Goal: Task Accomplishment & Management: Complete application form

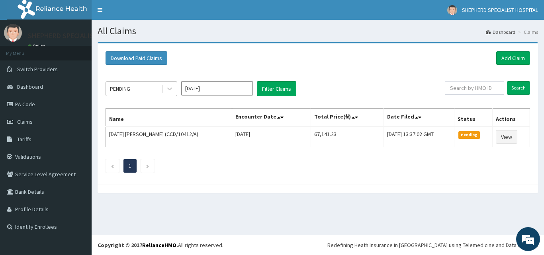
click at [161, 86] on div "PENDING" at bounding box center [133, 88] width 55 height 13
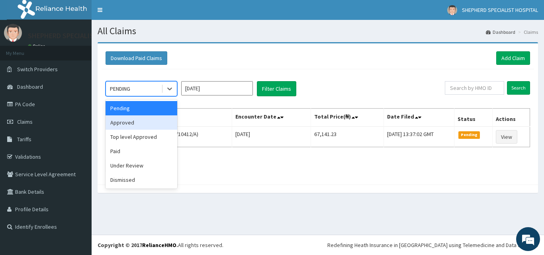
click at [128, 123] on div "Approved" at bounding box center [141, 122] width 72 height 14
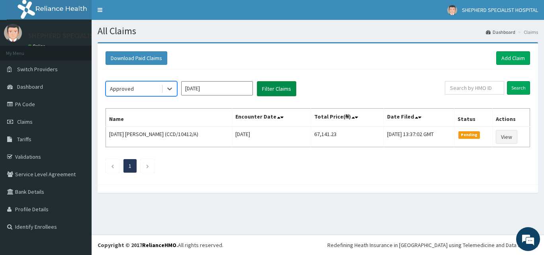
click at [273, 86] on button "Filter Claims" at bounding box center [276, 88] width 39 height 15
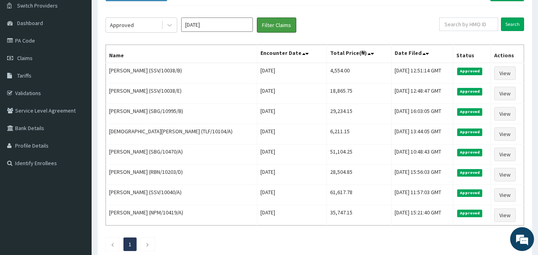
scroll to position [62, 0]
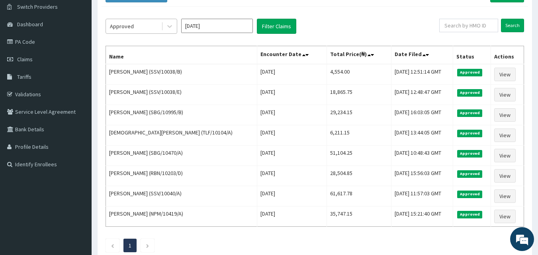
click at [160, 30] on div "Approved" at bounding box center [133, 26] width 55 height 13
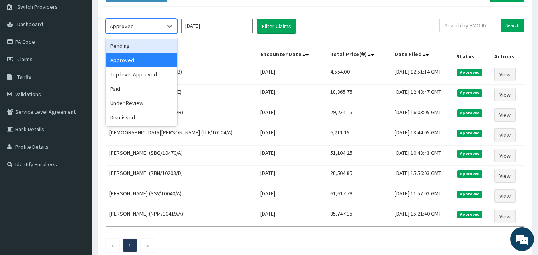
click at [141, 48] on div "Pending" at bounding box center [141, 46] width 72 height 14
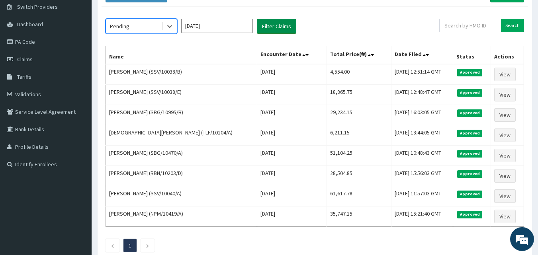
click at [274, 22] on button "Filter Claims" at bounding box center [276, 26] width 39 height 15
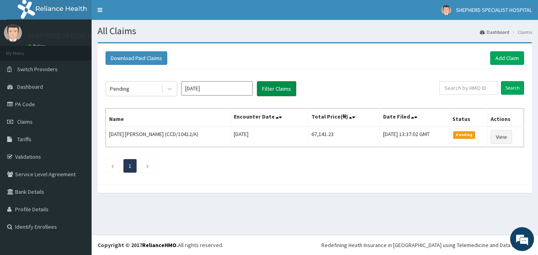
scroll to position [0, 0]
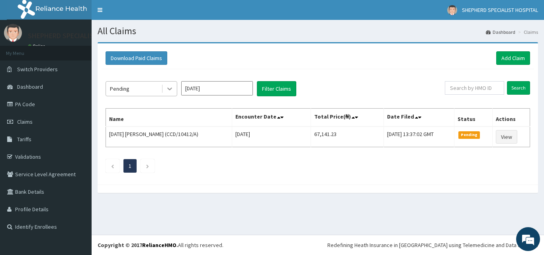
click at [168, 89] on icon at bounding box center [169, 89] width 5 height 3
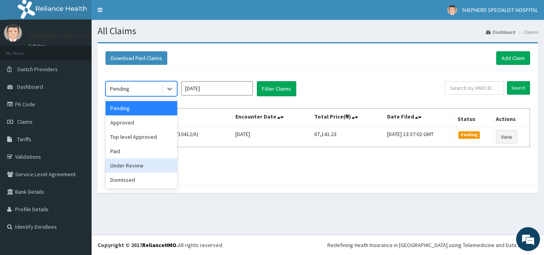
click at [118, 165] on div "Under Review" at bounding box center [141, 165] width 72 height 14
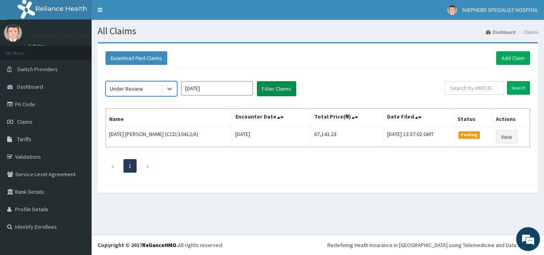
click at [265, 87] on button "Filter Claims" at bounding box center [276, 88] width 39 height 15
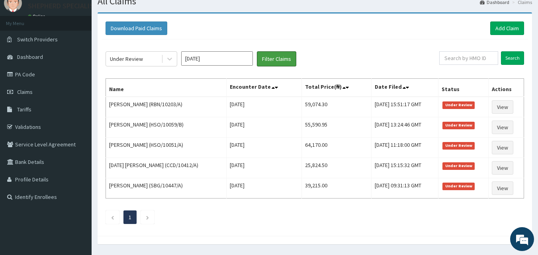
scroll to position [36, 0]
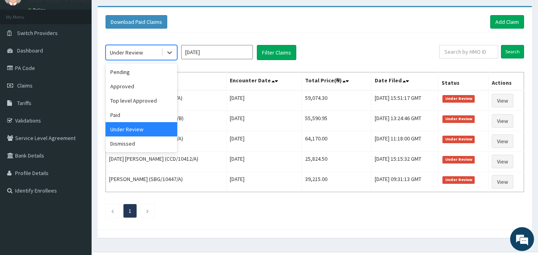
click at [158, 49] on div "Under Review" at bounding box center [133, 52] width 55 height 13
click at [127, 140] on div "Dismissed" at bounding box center [141, 143] width 72 height 14
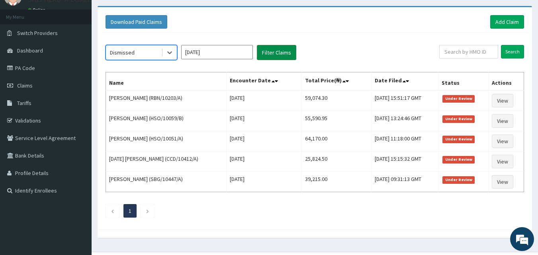
click at [270, 51] on button "Filter Claims" at bounding box center [276, 52] width 39 height 15
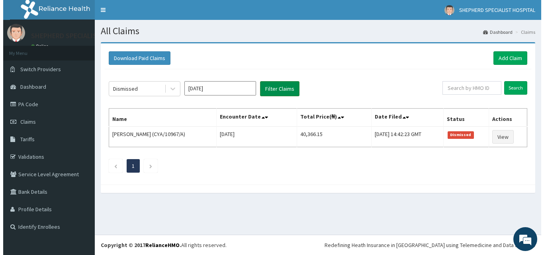
scroll to position [0, 0]
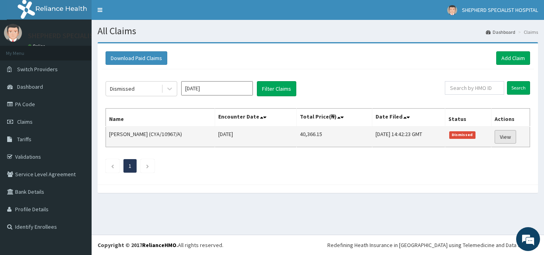
click at [511, 138] on link "View" at bounding box center [504, 137] width 21 height 14
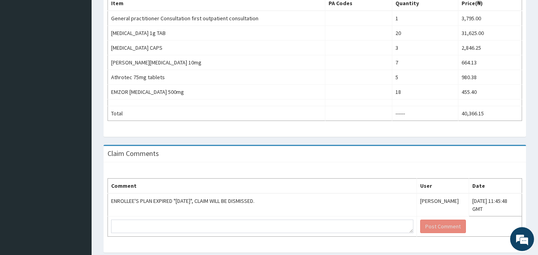
scroll to position [289, 0]
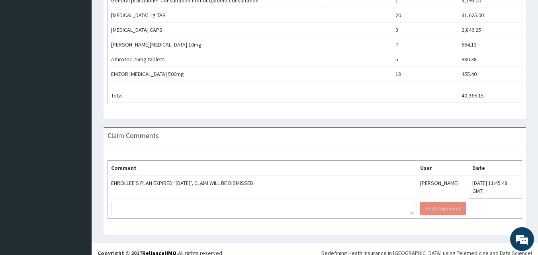
drag, startPoint x: 543, startPoint y: 98, endPoint x: 543, endPoint y: 271, distance: 172.3
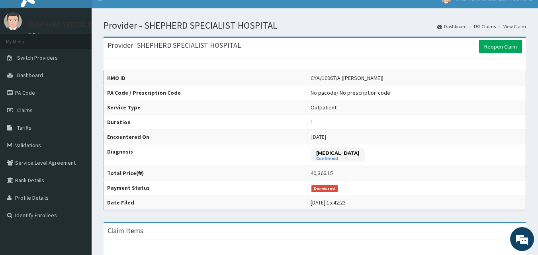
scroll to position [0, 0]
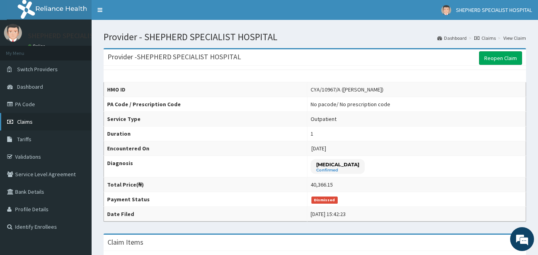
click at [25, 120] on span "Claims" at bounding box center [25, 121] width 16 height 7
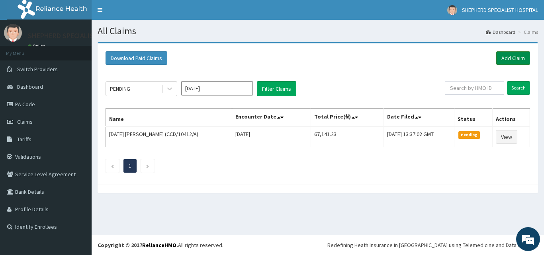
click at [513, 57] on link "Add Claim" at bounding box center [513, 58] width 34 height 14
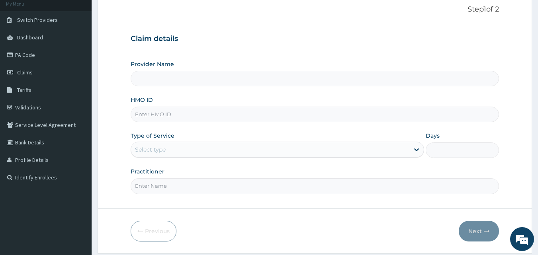
scroll to position [52, 0]
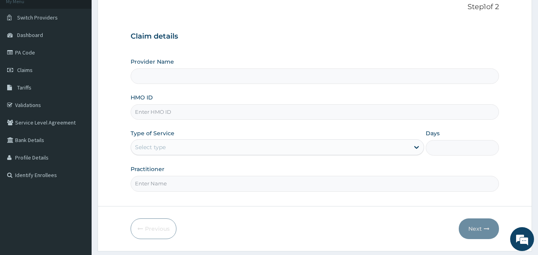
type input "SHEPHERD SPECIALIST HOSPITAL"
click at [192, 116] on input "HMO ID" at bounding box center [315, 112] width 368 height 16
type input "s"
type input "SBG/10448/E"
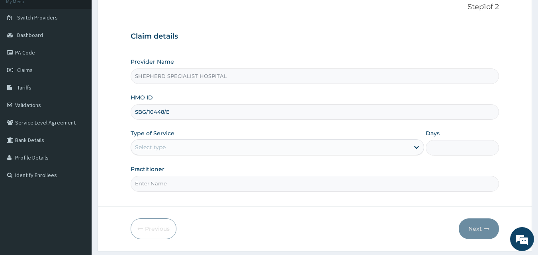
click at [182, 143] on div "Select type" at bounding box center [270, 147] width 278 height 13
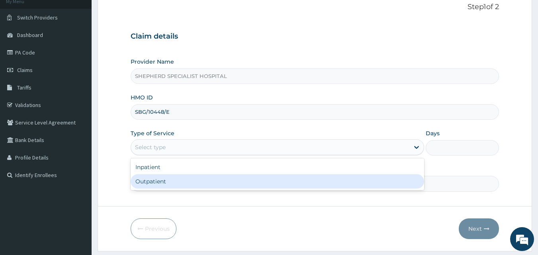
click at [172, 183] on div "Outpatient" at bounding box center [277, 181] width 293 height 14
type input "1"
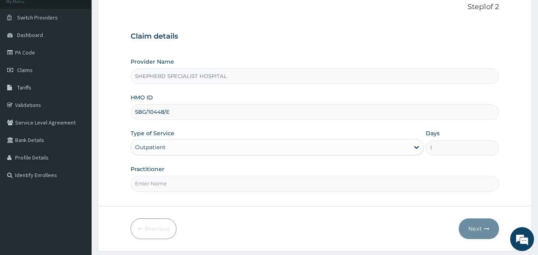
click at [172, 183] on input "Practitioner" at bounding box center [315, 184] width 368 height 16
type input "Dr Sanusi"
click at [480, 228] on button "Next" at bounding box center [478, 228] width 40 height 21
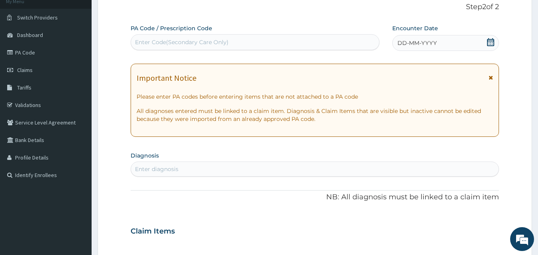
click at [489, 39] on icon at bounding box center [490, 42] width 7 height 8
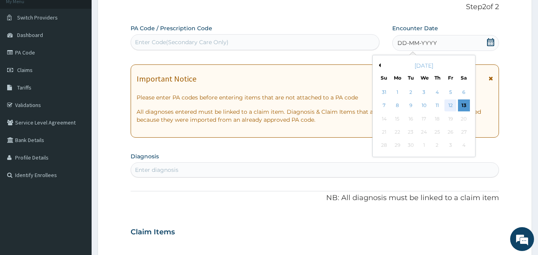
click at [449, 102] on div "12" at bounding box center [450, 106] width 12 height 12
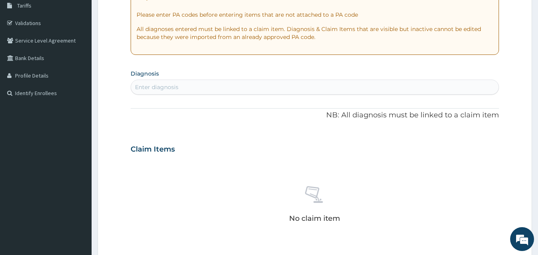
scroll to position [138, 0]
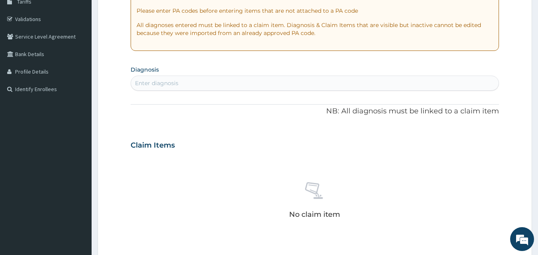
click at [193, 81] on div "Enter diagnosis" at bounding box center [315, 83] width 368 height 13
type input "UPPER RES"
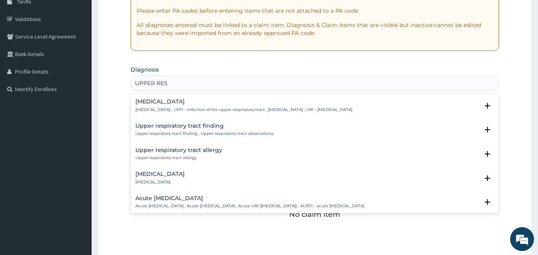
click at [185, 109] on p "Upper respiratory infection , URTI - Infection of the upper respiratory tract ,…" at bounding box center [243, 110] width 217 height 6
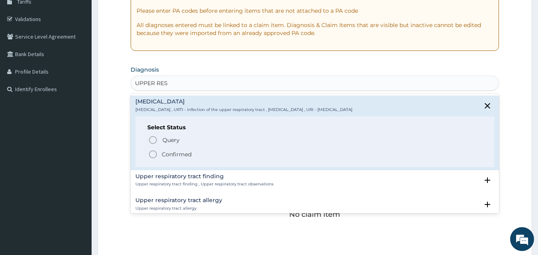
click at [171, 153] on p "Confirmed" at bounding box center [177, 154] width 30 height 8
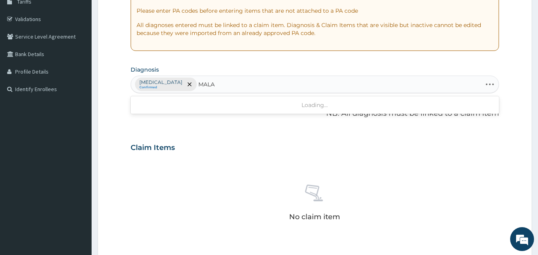
type input "MALAR"
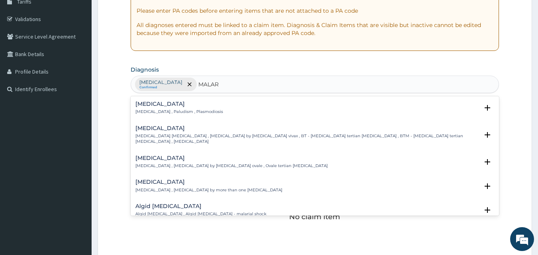
click at [171, 113] on p "Malaria , Paludism , Plasmodiosis" at bounding box center [179, 112] width 88 height 6
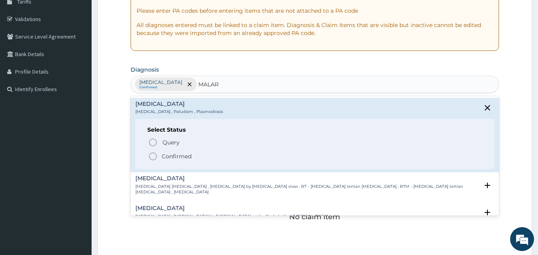
click at [167, 158] on p "Confirmed" at bounding box center [177, 156] width 30 height 8
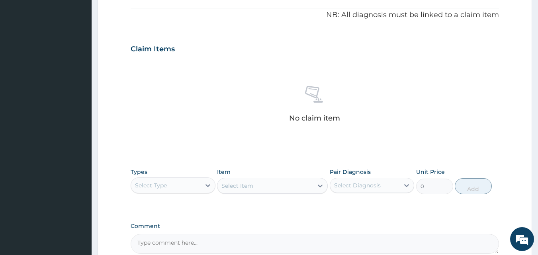
scroll to position [291, 0]
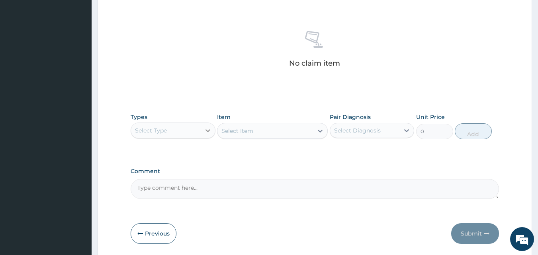
click at [201, 136] on div at bounding box center [208, 130] width 14 height 14
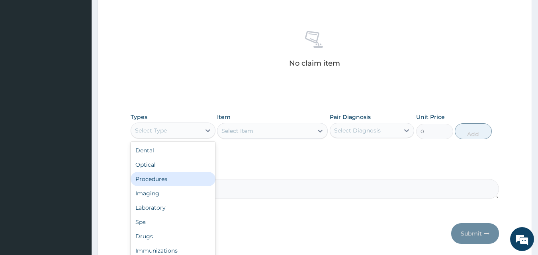
click at [186, 178] on div "Procedures" at bounding box center [173, 179] width 85 height 14
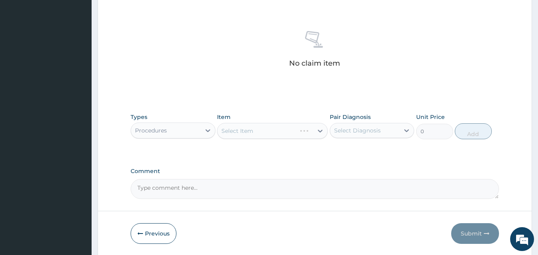
click at [254, 127] on div "Select Item" at bounding box center [272, 131] width 111 height 16
click at [255, 131] on div "Select Item" at bounding box center [265, 131] width 96 height 13
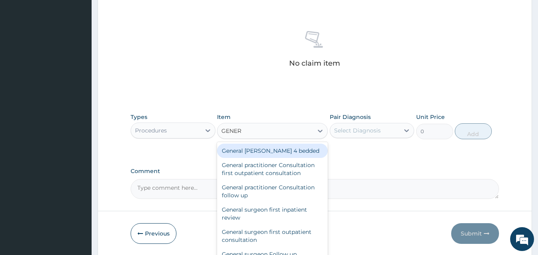
type input "GENERA"
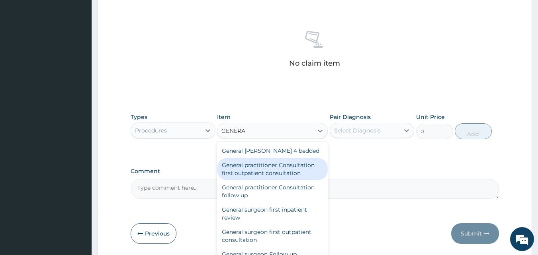
click at [258, 173] on div "General practitioner Consultation first outpatient consultation" at bounding box center [272, 169] width 111 height 22
type input "3795"
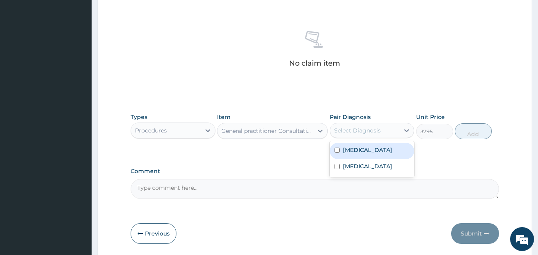
click at [364, 129] on div "Select Diagnosis" at bounding box center [357, 131] width 47 height 8
click at [352, 148] on label "Upper respiratory infection" at bounding box center [367, 150] width 49 height 8
checkbox input "true"
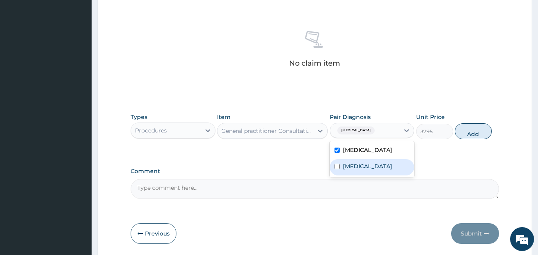
click at [346, 170] on label "Malaria" at bounding box center [367, 166] width 49 height 8
checkbox input "true"
click at [471, 139] on button "Add" at bounding box center [472, 131] width 37 height 16
type input "0"
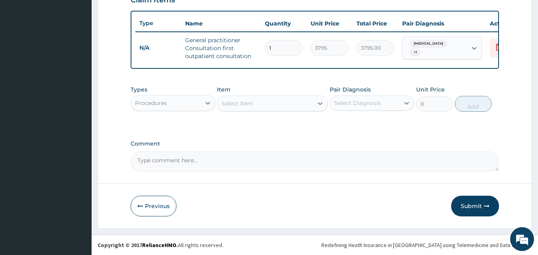
click at [272, 99] on div "Select Item" at bounding box center [265, 103] width 96 height 13
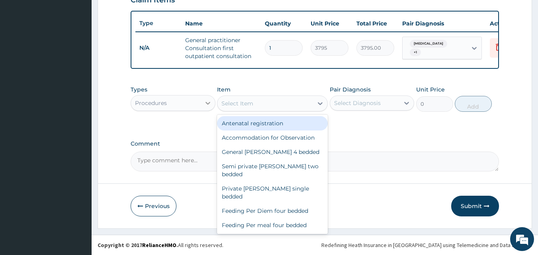
click at [210, 100] on icon at bounding box center [208, 103] width 8 height 8
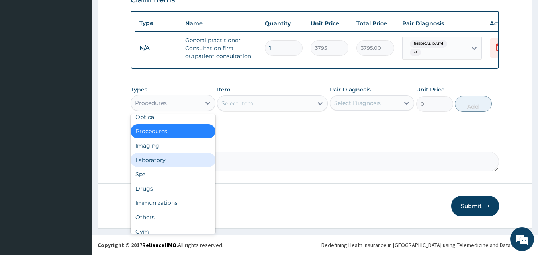
scroll to position [27, 0]
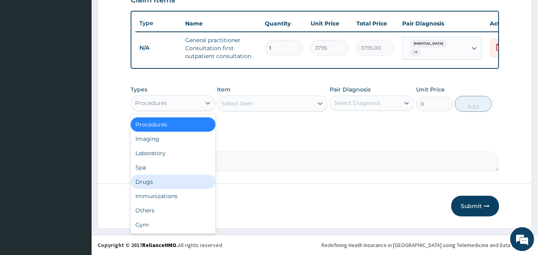
click at [168, 185] on div "Drugs" at bounding box center [173, 182] width 85 height 14
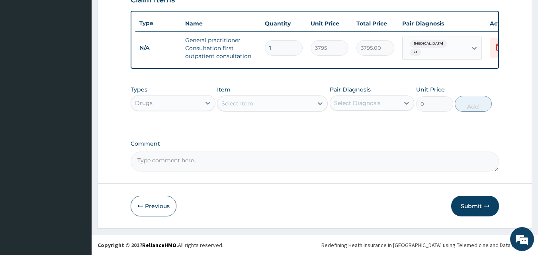
click at [255, 103] on div "Select Item" at bounding box center [265, 103] width 96 height 13
click at [255, 104] on div "Select Item" at bounding box center [265, 103] width 96 height 13
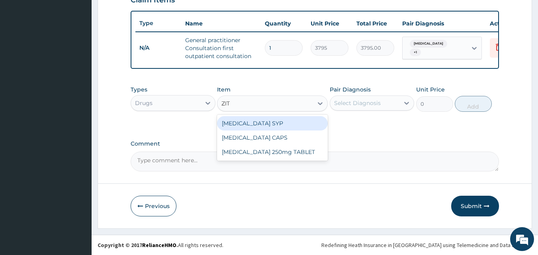
type input "ZITH"
click at [270, 127] on div "ZITHROMAX SYP" at bounding box center [272, 123] width 111 height 14
type input "9867"
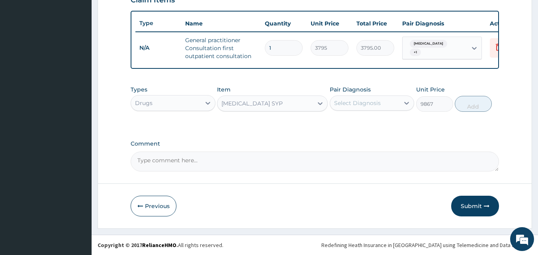
click at [355, 106] on div "Select Diagnosis" at bounding box center [357, 103] width 47 height 8
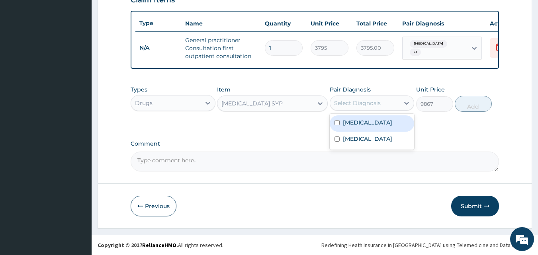
click at [349, 120] on label "Upper respiratory infection" at bounding box center [367, 123] width 49 height 8
checkbox input "true"
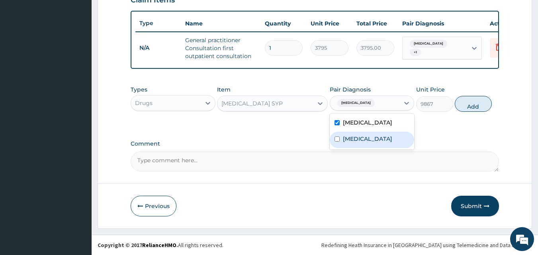
click at [345, 143] on label "Malaria" at bounding box center [367, 139] width 49 height 8
checkbox input "true"
click at [464, 110] on button "Add" at bounding box center [472, 104] width 37 height 16
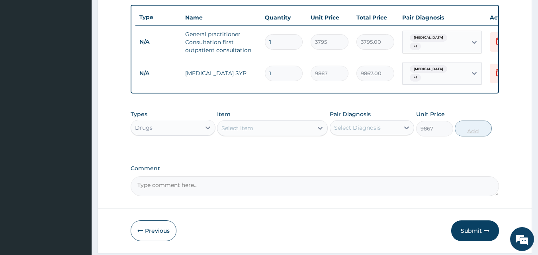
type input "0"
click at [255, 129] on div "Select Item" at bounding box center [265, 128] width 96 height 13
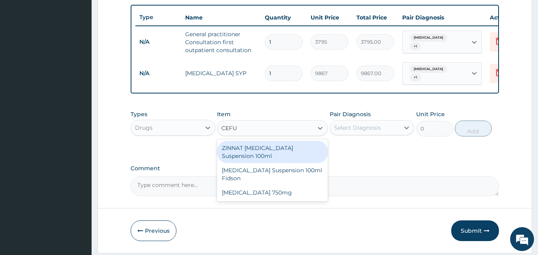
type input "CEFUR"
click at [275, 160] on div "ZINNAT CEFUROXIME Suspension 100ml" at bounding box center [272, 152] width 111 height 22
type input "9487.5"
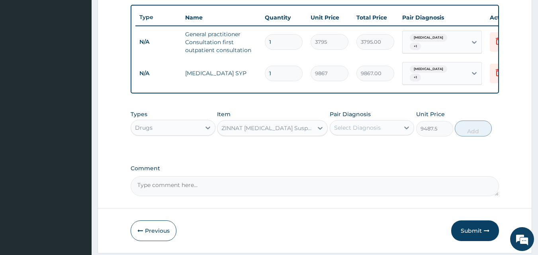
click at [376, 129] on div "Select Diagnosis" at bounding box center [365, 127] width 70 height 13
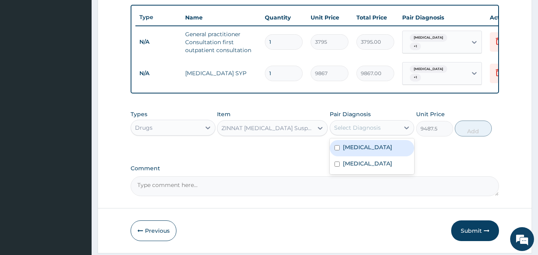
click at [363, 149] on div "Upper respiratory infection" at bounding box center [371, 148] width 85 height 16
checkbox input "true"
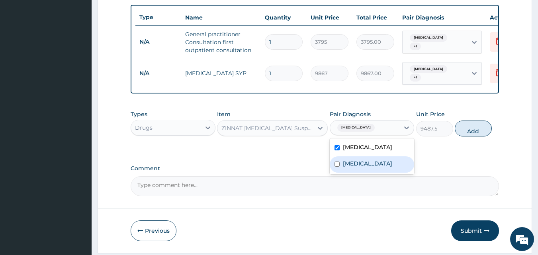
click at [355, 168] on label "Malaria" at bounding box center [367, 164] width 49 height 8
checkbox input "true"
click at [470, 136] on button "Add" at bounding box center [472, 129] width 37 height 16
type input "0"
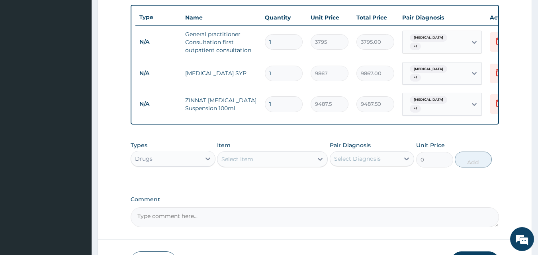
click at [263, 166] on div "Select Item" at bounding box center [265, 159] width 96 height 13
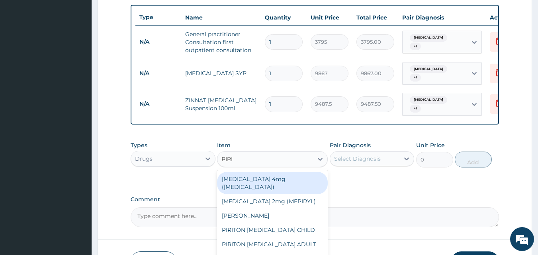
type input "PIRIT"
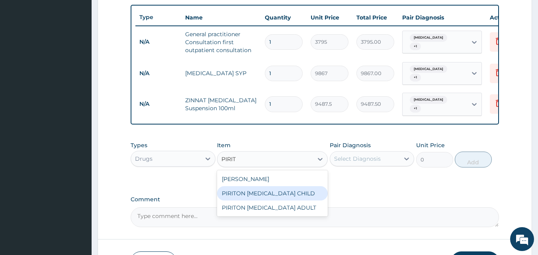
click at [282, 201] on div "PIRITON EXPECTORANT CHILD" at bounding box center [272, 193] width 111 height 14
type input "1265"
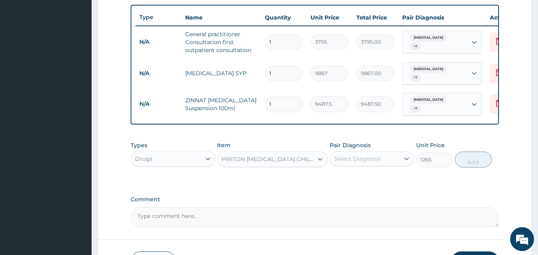
click at [375, 163] on div "Select Diagnosis" at bounding box center [357, 159] width 47 height 8
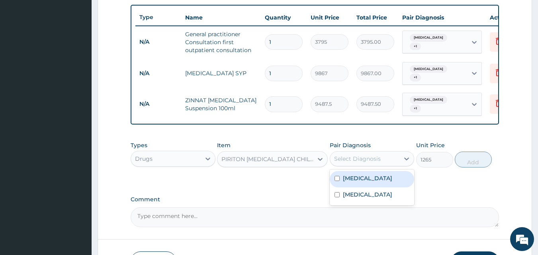
click at [355, 182] on label "Upper respiratory infection" at bounding box center [367, 178] width 49 height 8
checkbox input "true"
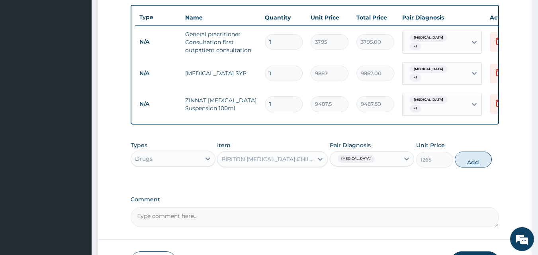
click at [474, 168] on button "Add" at bounding box center [472, 160] width 37 height 16
type input "0"
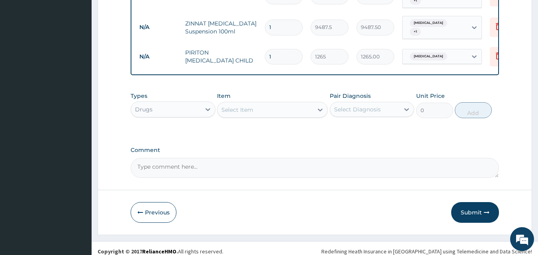
scroll to position [374, 0]
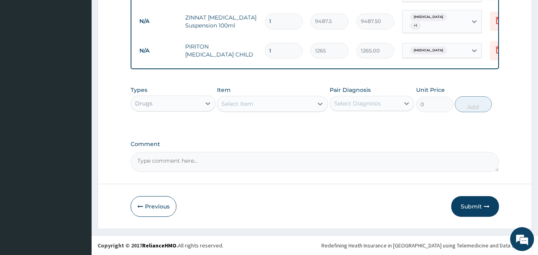
click at [238, 108] on div "Select Item" at bounding box center [237, 104] width 32 height 8
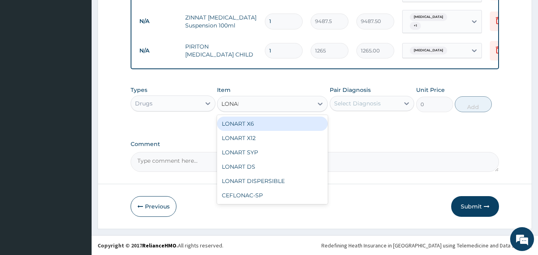
type input "LONART"
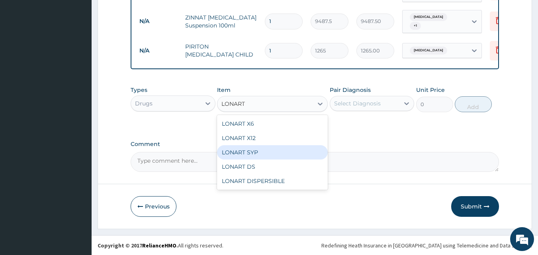
click at [243, 159] on div "LONART SYP" at bounding box center [272, 152] width 111 height 14
type input "2909.5"
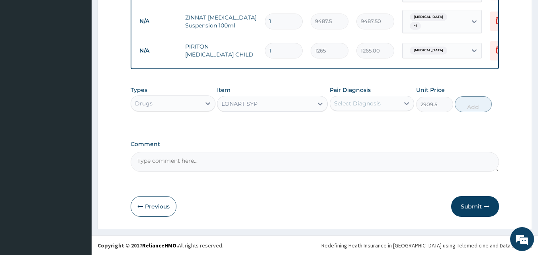
click at [398, 110] on div "Select Diagnosis" at bounding box center [365, 103] width 70 height 13
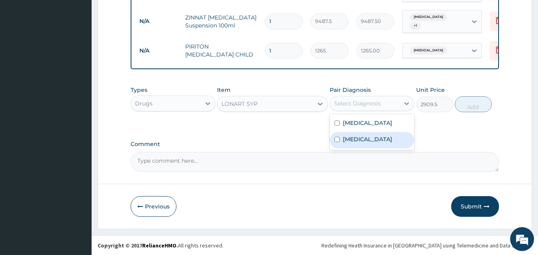
click at [356, 143] on label "Malaria" at bounding box center [367, 139] width 49 height 8
checkbox input "true"
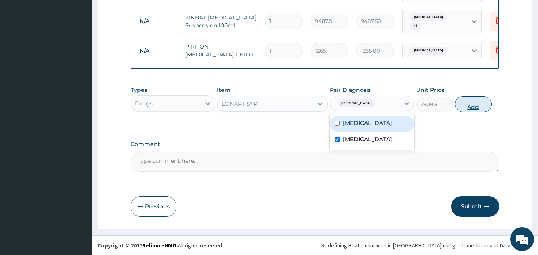
click at [471, 111] on button "Add" at bounding box center [472, 104] width 37 height 16
type input "0"
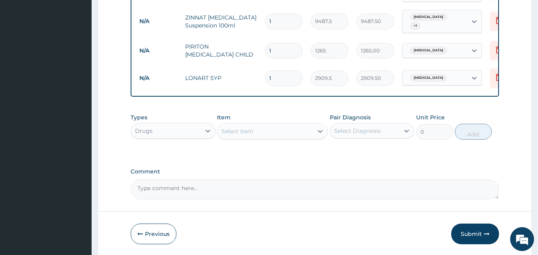
click at [264, 138] on div "Select Item" at bounding box center [265, 131] width 96 height 13
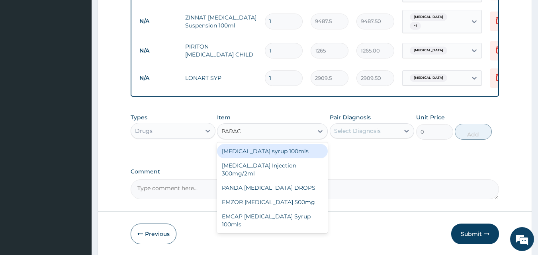
type input "PARACE"
click at [285, 157] on div "Paracetamol syrup 100mls" at bounding box center [272, 151] width 111 height 14
type input "759"
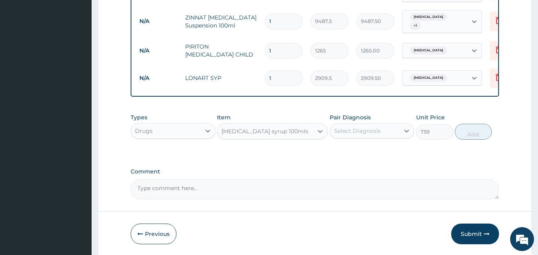
click at [373, 129] on div "Select Diagnosis" at bounding box center [371, 130] width 85 height 15
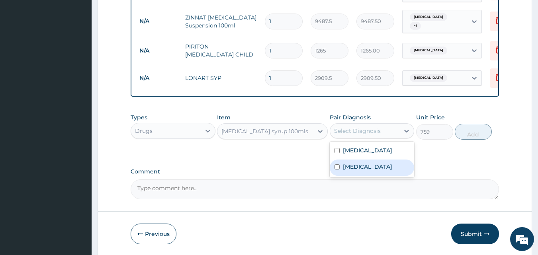
click at [346, 171] on label "Malaria" at bounding box center [367, 167] width 49 height 8
checkbox input "true"
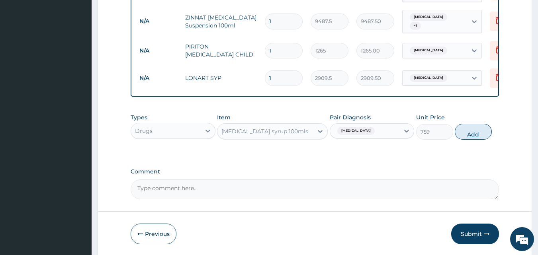
click at [466, 140] on button "Add" at bounding box center [472, 132] width 37 height 16
type input "0"
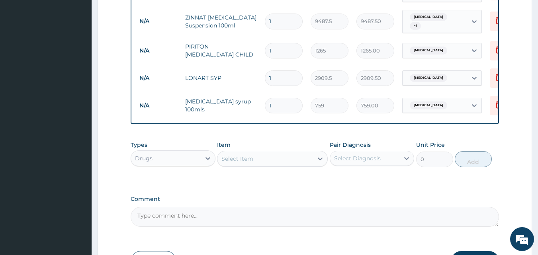
click at [252, 163] on div "Select Item" at bounding box center [237, 159] width 32 height 8
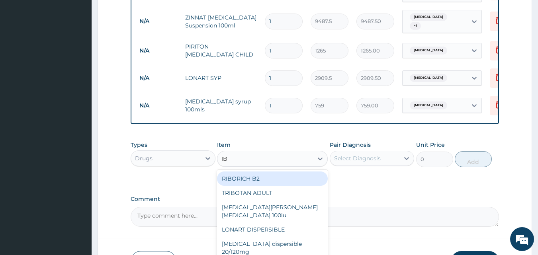
type input "IBU"
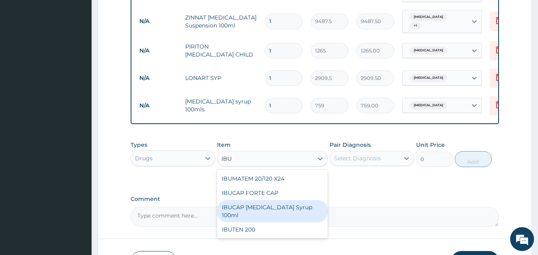
click at [252, 215] on div "IBUCAP COLD AND FLU Syrup 100ml" at bounding box center [272, 211] width 111 height 22
type input "822.25"
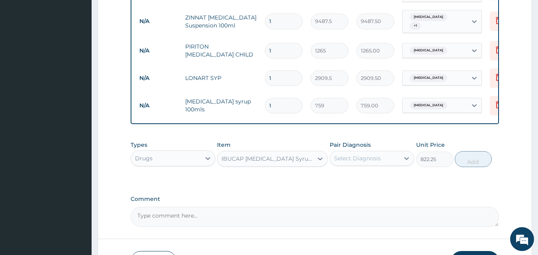
click at [384, 162] on div "Select Diagnosis" at bounding box center [365, 158] width 70 height 13
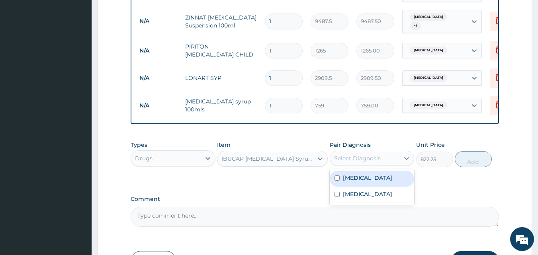
click at [358, 182] on label "Upper respiratory infection" at bounding box center [367, 178] width 49 height 8
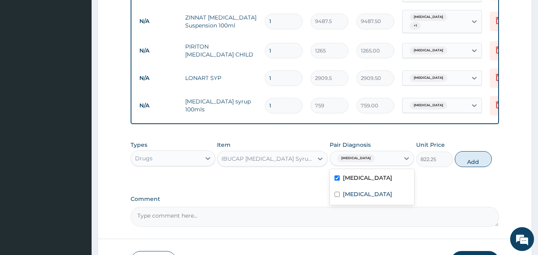
click at [351, 187] on div "Upper respiratory infection" at bounding box center [371, 179] width 85 height 16
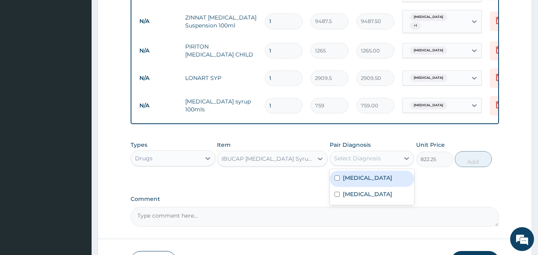
click at [351, 187] on div "Upper respiratory infection" at bounding box center [371, 179] width 85 height 16
checkbox input "true"
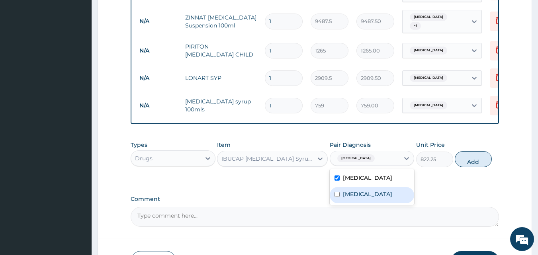
click at [345, 203] on div "Malaria" at bounding box center [371, 195] width 85 height 16
checkbox input "true"
click at [476, 167] on button "Add" at bounding box center [472, 159] width 37 height 16
type input "0"
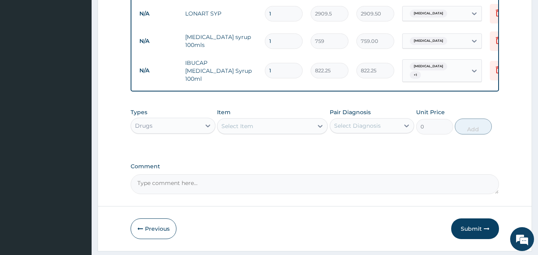
scroll to position [444, 0]
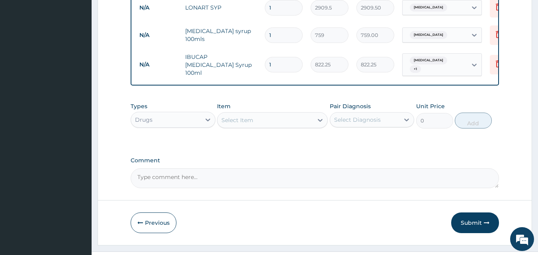
click at [236, 124] on div "Select Item" at bounding box center [237, 120] width 32 height 8
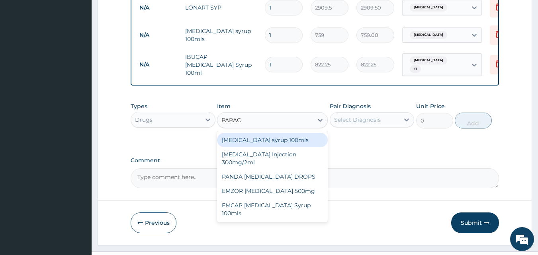
type input "PARACE"
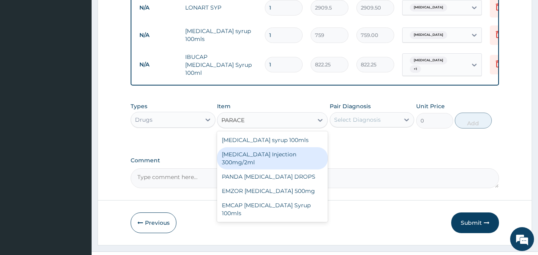
click at [266, 165] on div "PARACETAMOL Injection 300mg/2ml" at bounding box center [272, 158] width 111 height 22
type input "278.3"
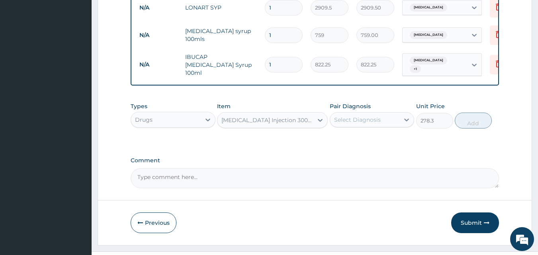
click at [376, 124] on div "Select Diagnosis" at bounding box center [357, 120] width 47 height 8
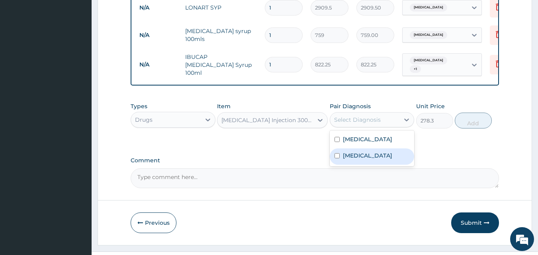
click at [355, 160] on label "Malaria" at bounding box center [367, 156] width 49 height 8
checkbox input "true"
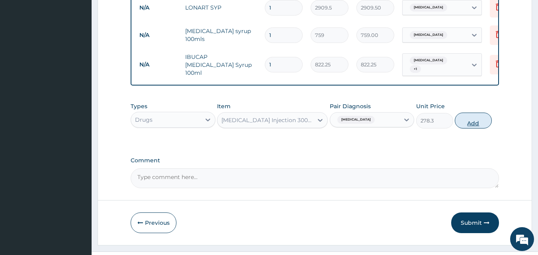
click at [465, 129] on button "Add" at bounding box center [472, 121] width 37 height 16
type input "0"
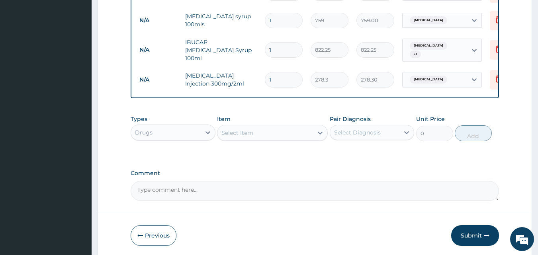
scroll to position [458, 0]
click at [482, 241] on button "Submit" at bounding box center [475, 236] width 48 height 21
